Goal: Information Seeking & Learning: Check status

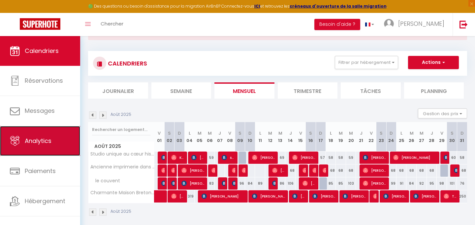
click at [60, 143] on link "Analytics" at bounding box center [40, 141] width 80 height 30
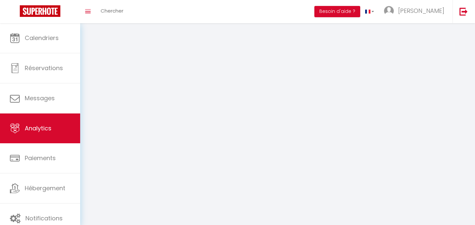
select select "2025"
select select "9"
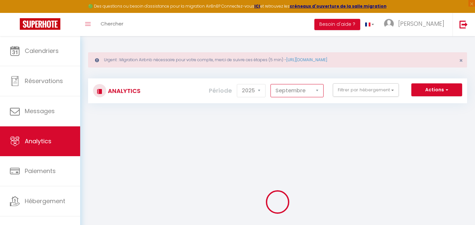
click at [293, 89] on select "[PERSON_NAME] Mars [PERSON_NAME] Juin Juillet Août Septembre Octobre Novembre D…" at bounding box center [297, 90] width 53 height 13
checkbox input "false"
checkbox valence "false"
checkbox couvent "false"
checkbox Grande "false"
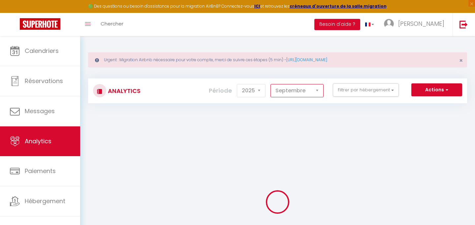
checkbox valence "false"
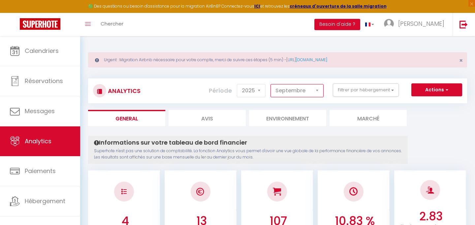
select select "8"
click at [271, 84] on select "[PERSON_NAME] Mars [PERSON_NAME] Juin Juillet Août Septembre Octobre Novembre D…" at bounding box center [297, 90] width 53 height 13
checkbox input "false"
checkbox valence "false"
checkbox couvent "false"
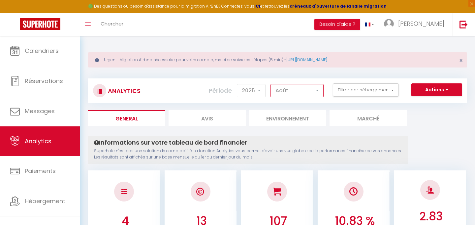
checkbox Grande "false"
checkbox valence "false"
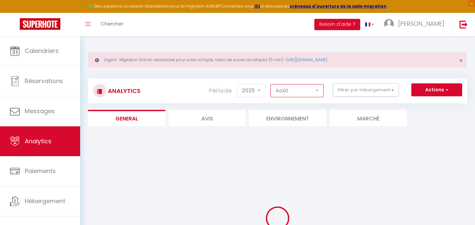
checkbox input "false"
checkbox valence "false"
checkbox couvent "false"
checkbox Grande "false"
checkbox valence "false"
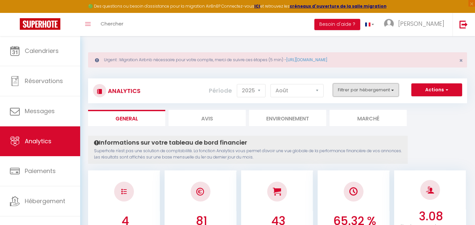
click at [378, 89] on button "Filtrer par hébergement" at bounding box center [366, 89] width 66 height 13
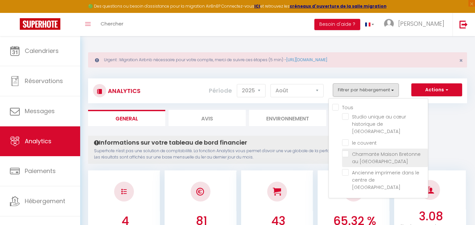
click at [346, 150] on Grande "checkbox" at bounding box center [385, 153] width 86 height 7
checkbox Grande "true"
checkbox valence "false"
checkbox couvent "false"
checkbox valence "false"
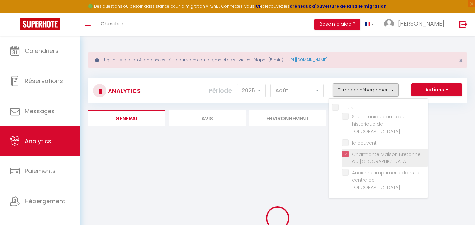
checkbox valence "false"
checkbox couvent "false"
checkbox valence "false"
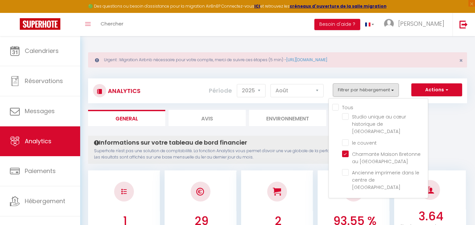
click at [316, 147] on div "Informations sur votre tableau de bord financier Superhote n'est pas une soluti…" at bounding box center [248, 149] width 320 height 28
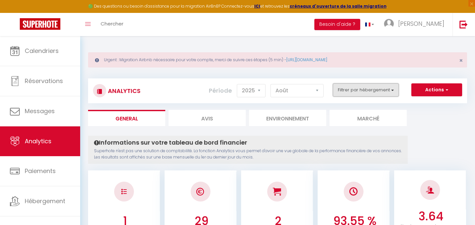
click at [367, 90] on button "Filtrer par hébergement" at bounding box center [366, 89] width 66 height 13
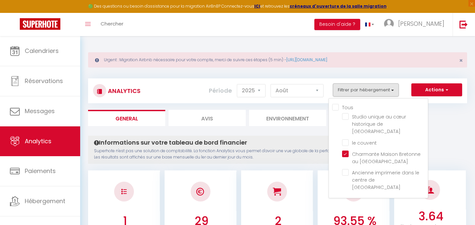
click at [335, 105] on input "Tous" at bounding box center [381, 106] width 96 height 7
checkbox input "true"
checkbox valence "true"
checkbox couvent "true"
checkbox valence "true"
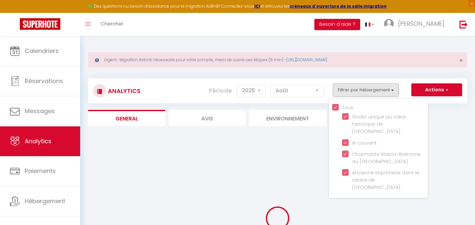
click at [443, 119] on ul "General Avis Environnement Marché" at bounding box center [277, 118] width 379 height 16
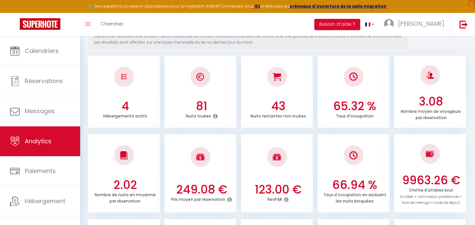
scroll to position [120, 0]
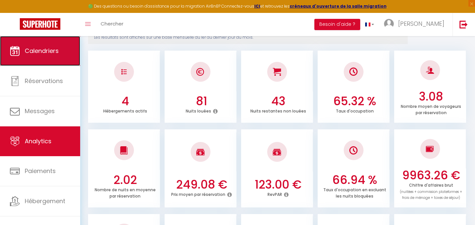
click at [44, 39] on link "Calendriers" at bounding box center [40, 51] width 80 height 30
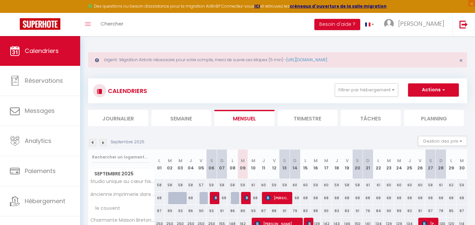
click at [90, 141] on img at bounding box center [92, 142] width 7 height 7
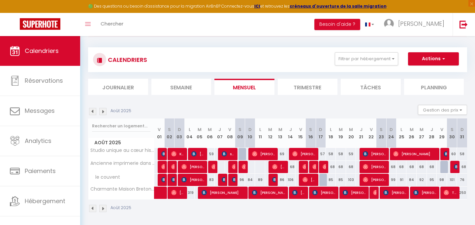
scroll to position [31, 0]
